Goal: Task Accomplishment & Management: Use online tool/utility

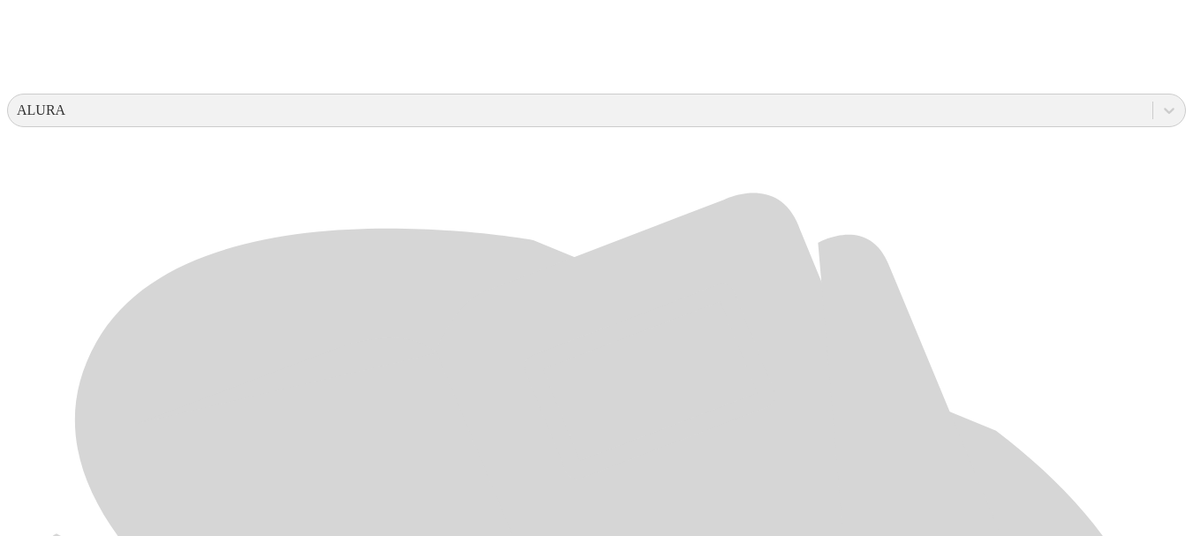
scroll to position [795, 0]
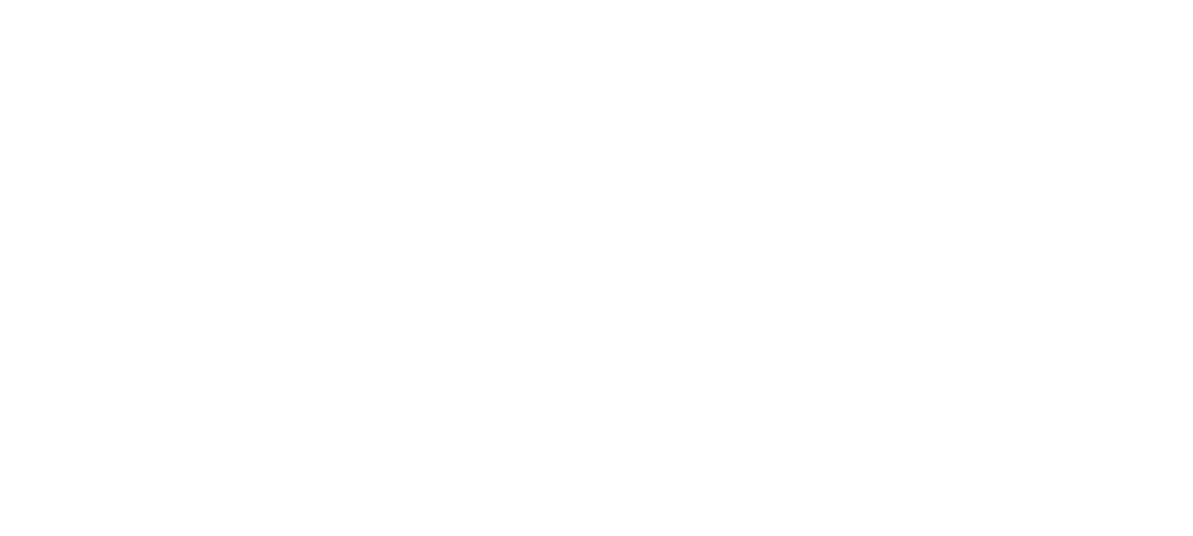
scroll to position [0, 0]
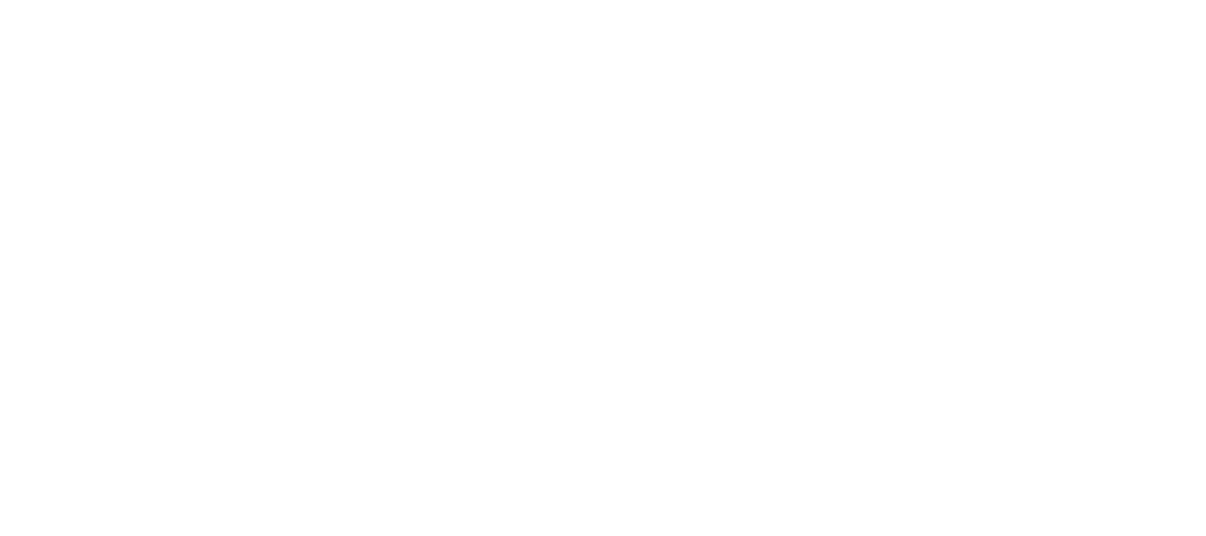
type input "ASIMETRIX J [PERSON_NAME] [DATE] .xlsx"
click at [23, 333] on icon at bounding box center [34, 360] width 55 height 55
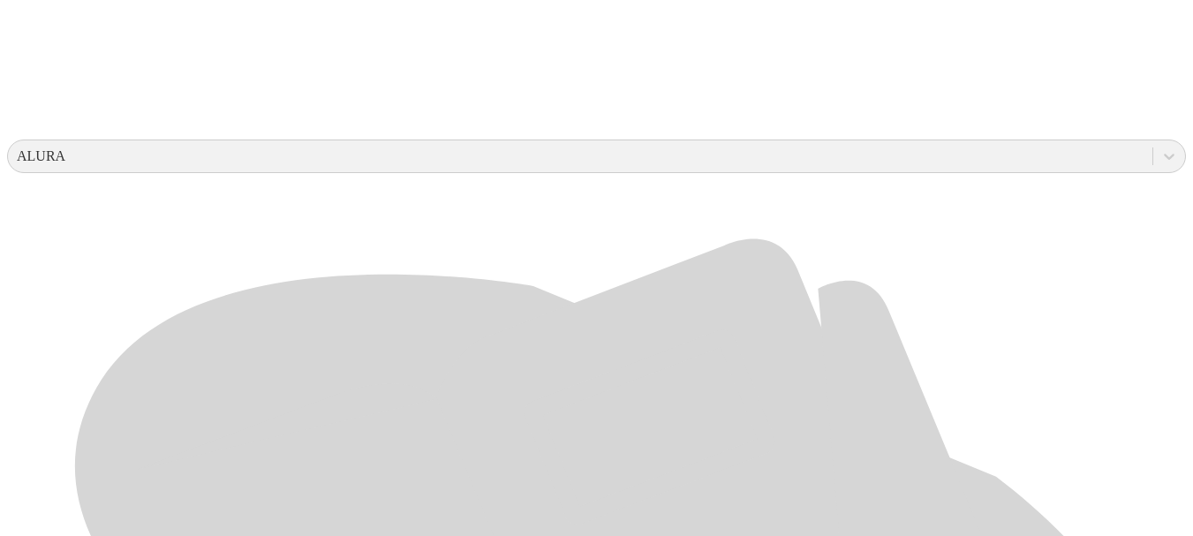
scroll to position [795, 0]
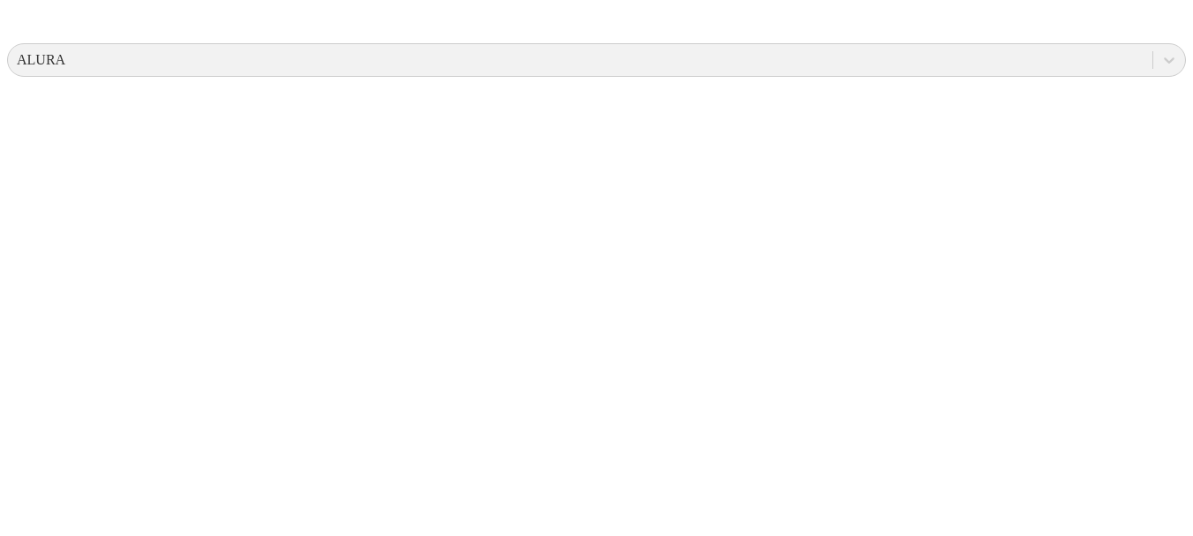
scroll to position [806, 0]
